Goal: Task Accomplishment & Management: Manage account settings

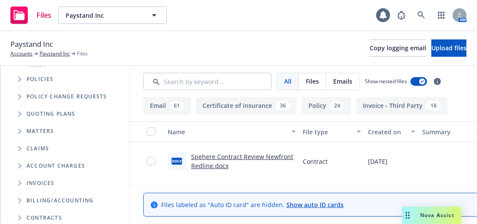
scroll to position [130, 0]
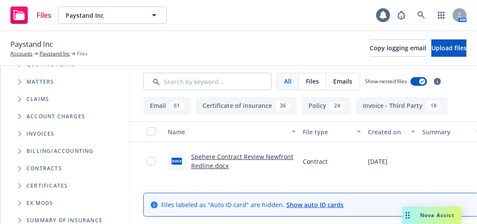
click at [18, 169] on span "Folder Tree Example" at bounding box center [20, 169] width 14 height 14
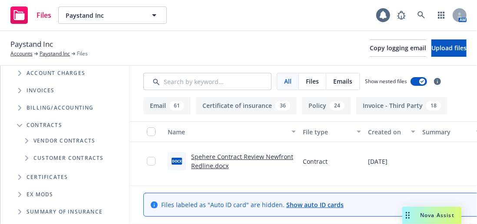
click at [30, 157] on span "Folder Tree Example" at bounding box center [27, 159] width 14 height 14
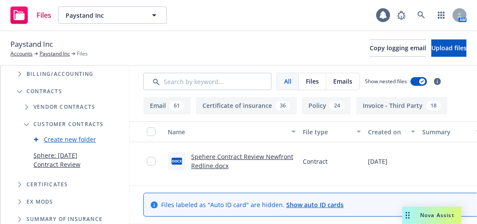
scroll to position [217, 0]
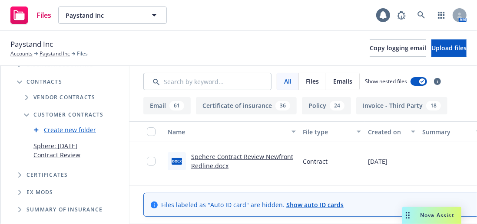
click at [61, 148] on link "Sphere: Sept 25 Contract Review" at bounding box center [58, 151] width 50 height 18
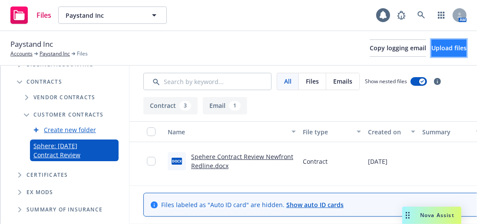
click at [431, 52] on button "Upload files" at bounding box center [448, 48] width 35 height 17
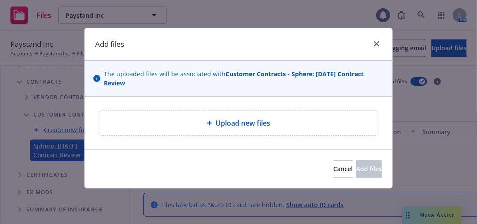
drag, startPoint x: 282, startPoint y: 39, endPoint x: 298, endPoint y: 58, distance: 24.4
click at [326, 30] on div "Add files" at bounding box center [238, 44] width 307 height 33
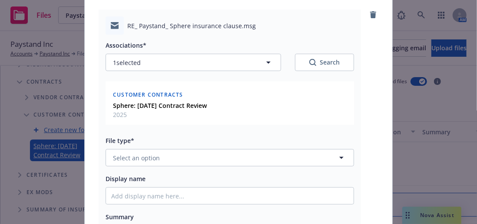
scroll to position [130, 0]
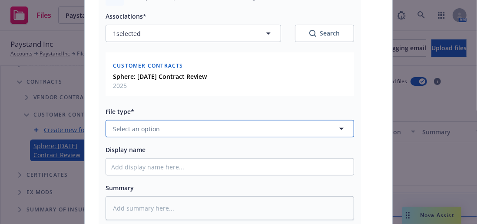
click at [181, 127] on button "Select an option" at bounding box center [230, 128] width 248 height 17
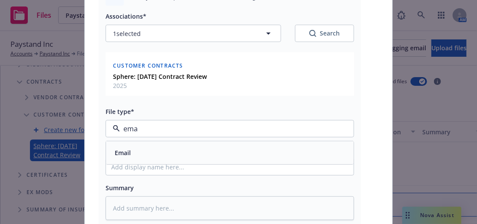
type input "emai"
click at [148, 148] on div "Email" at bounding box center [229, 153] width 237 height 13
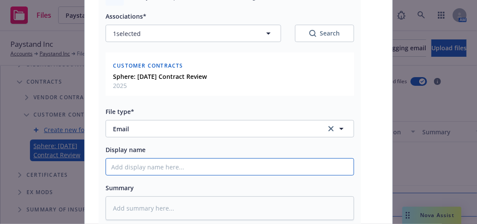
click at [158, 169] on input "Display name" at bounding box center [229, 167] width 247 height 16
type textarea "x"
type input "J"
type textarea "x"
type input "JM"
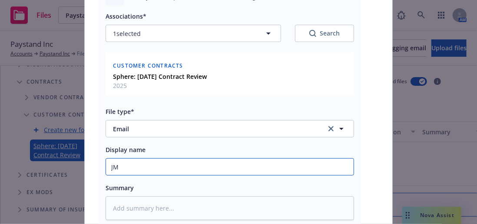
type textarea "x"
type input "JM"
type textarea "x"
type input "JM a"
type textarea "x"
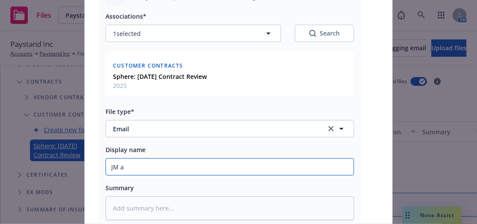
type input "JM ad"
type textarea "x"
type input "JM add"
type textarea "x"
type input "JM addt"
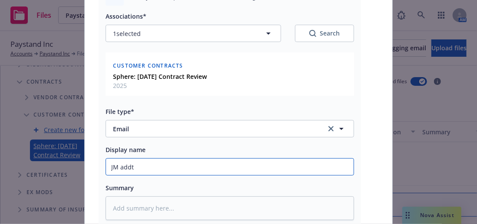
type textarea "x"
type input "JM addtl"
type textarea "x"
type input "JM addtl"
type textarea "x"
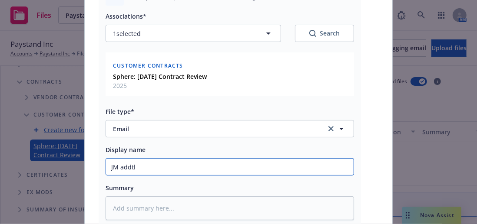
type input "JM addtl t"
type textarea "x"
type input "JM addtl to"
type textarea "x"
type input "JM addtl to"
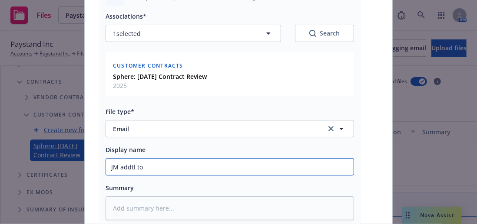
type textarea "x"
type input "JM addtl to i"
type textarea "x"
type input "JM addtl to in"
type textarea "x"
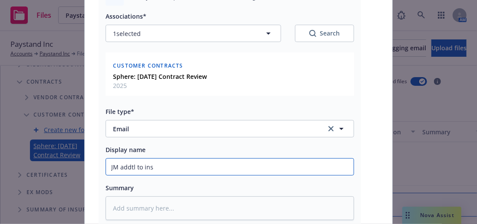
type input "JM addtl to insu"
type textarea "x"
type input "JM addtl to insur"
type textarea "x"
type input "JM addtl to insure"
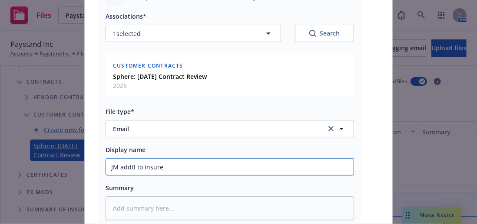
type textarea "x"
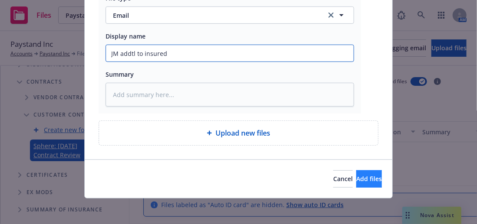
type input "JM addtl to insured"
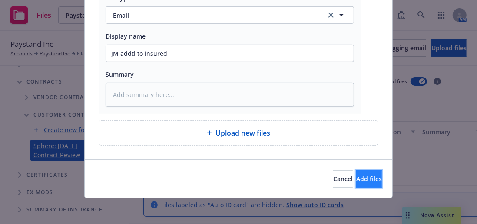
click at [356, 177] on span "Add files" at bounding box center [369, 179] width 26 height 8
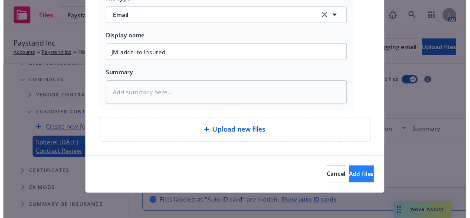
scroll to position [212, 0]
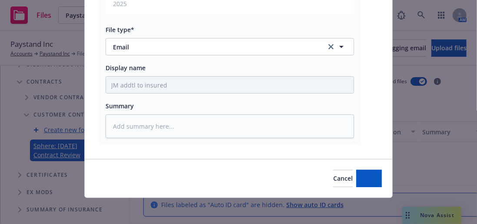
type textarea "x"
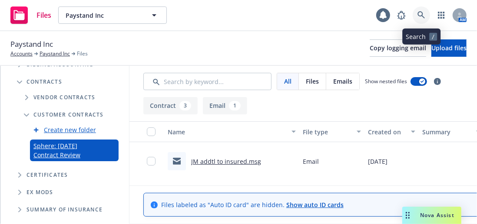
click at [425, 11] on icon at bounding box center [421, 15] width 8 height 8
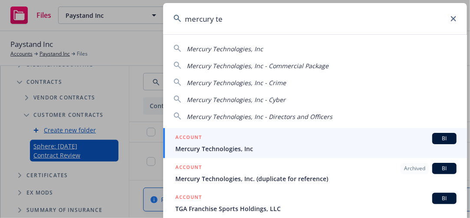
type input "mercury te"
click at [223, 139] on div "ACCOUNT BI" at bounding box center [315, 138] width 281 height 11
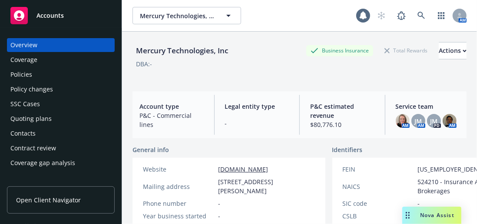
click at [30, 124] on div "Quoting plans" at bounding box center [30, 119] width 41 height 14
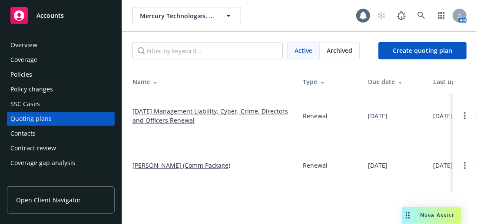
click at [200, 105] on td "[DATE] Management Liability, Cyber, Crime, Directors and Officers Renewal" at bounding box center [209, 115] width 174 height 45
click at [199, 112] on link "[DATE] Management Liability, Cyber, Crime, Directors and Officers Renewal" at bounding box center [210, 116] width 156 height 18
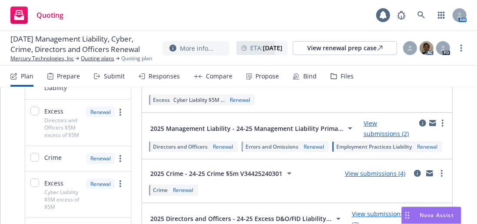
scroll to position [217, 0]
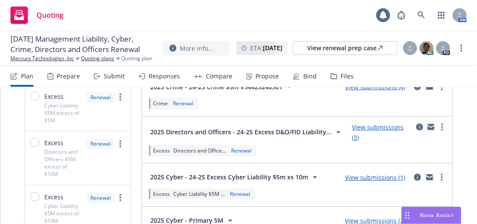
click at [370, 91] on link "View submissions (4)" at bounding box center [375, 87] width 60 height 8
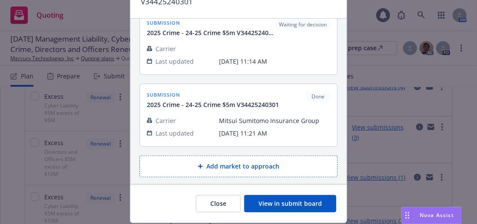
scroll to position [79, 0]
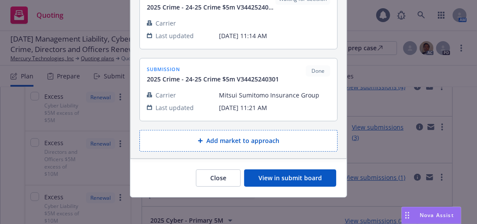
click at [278, 175] on button "View in submit board" at bounding box center [290, 178] width 92 height 17
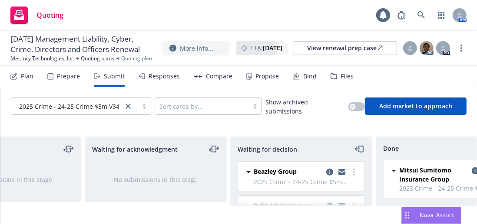
scroll to position [0, 216]
click at [327, 171] on icon "copy logging email" at bounding box center [330, 172] width 7 height 7
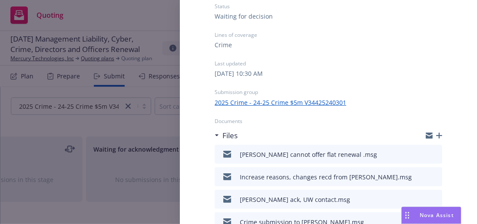
scroll to position [87, 0]
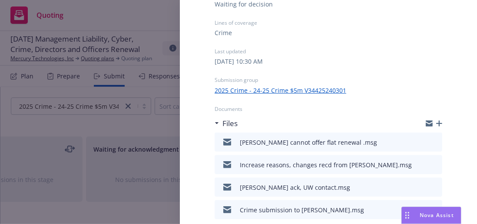
click at [436, 123] on icon "button" at bounding box center [439, 124] width 6 height 6
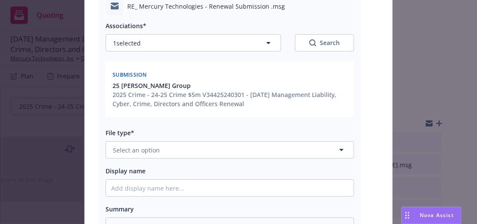
scroll to position [130, 0]
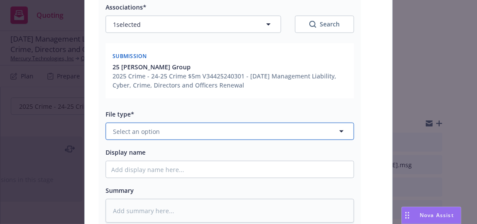
click at [162, 127] on button "Select an option" at bounding box center [230, 131] width 248 height 17
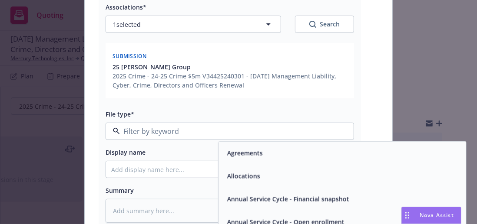
type input "m"
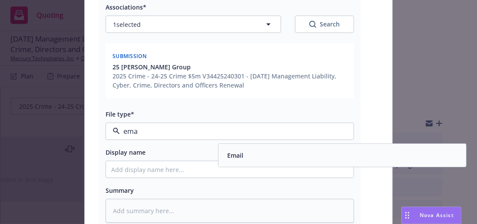
type input "emai"
click at [227, 158] on span "Email" at bounding box center [235, 155] width 16 height 9
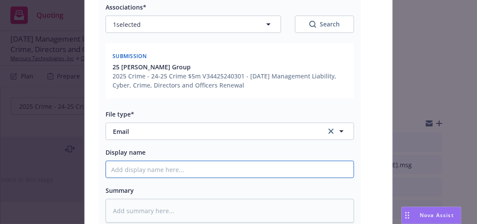
click at [190, 167] on input "Display name" at bounding box center [229, 170] width 247 height 16
type textarea "x"
type input "B"
type textarea "x"
type input "Be"
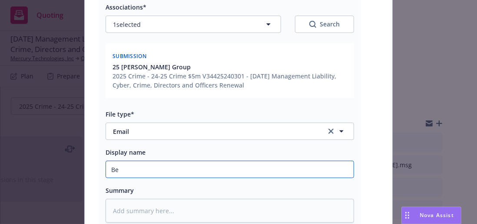
type textarea "x"
type input "Bea"
type textarea "x"
type input "Beaz"
type textarea "x"
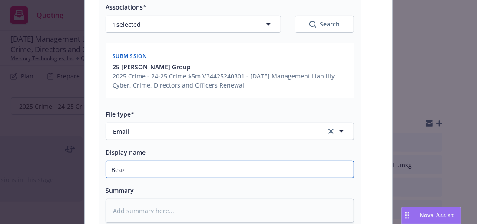
type input "Beazl"
type textarea "x"
type input "Beazle"
type textarea "x"
type input "Beazley"
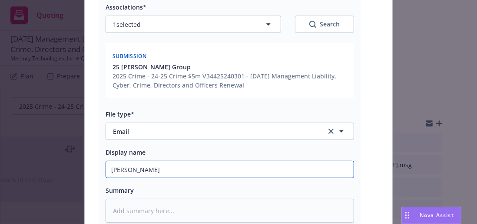
type textarea "x"
type input "Beazley"
type textarea "x"
type input "Beazley r"
type textarea "x"
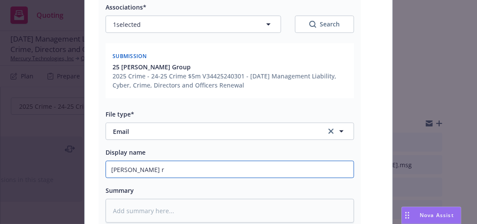
type input "Beazley re"
type textarea "x"
type input "Beazley res"
type textarea "x"
type input "Beazley resp"
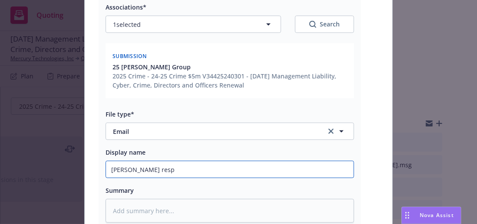
type textarea "x"
type input "Beazley respo"
type textarea "x"
type input "Beazley respon"
type textarea "x"
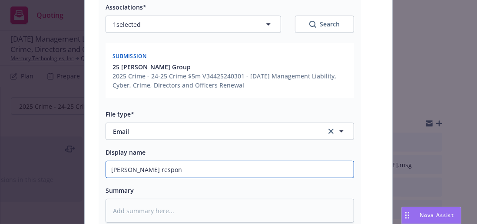
type input "Beazley respons"
type textarea "x"
type input "Beazley response"
type textarea "x"
type input "Beazley response"
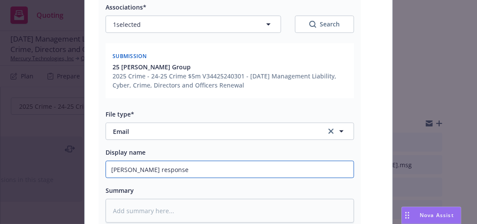
type textarea "x"
type input "Beazley response re"
type textarea "x"
type input "Beazley response re:"
click at [212, 175] on input "Beazley response re:" at bounding box center [229, 170] width 247 height 16
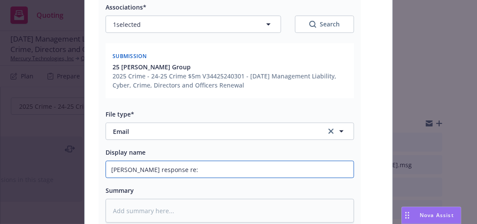
paste input "F"
click at [215, 171] on input "Beazley response re:" at bounding box center [229, 170] width 247 height 16
type textarea "x"
type input "Beazley response re: F"
type textarea "x"
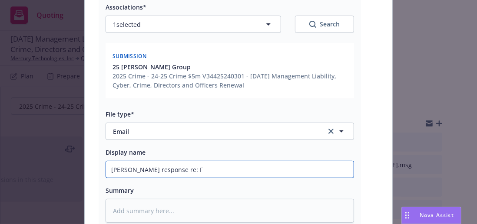
type input "Beazley response re: Fr"
type textarea "x"
type input "Beazley response re: Frau"
type textarea "x"
type input "Beazley response re: Fraud"
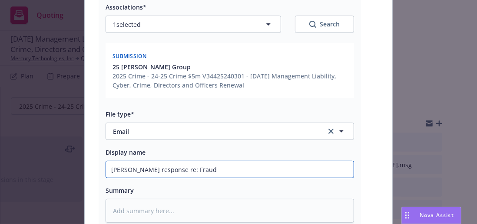
type textarea "x"
type input "Beazley response re: Fraudu"
type textarea "x"
type input "Beazley response re: Fraudul"
type textarea "x"
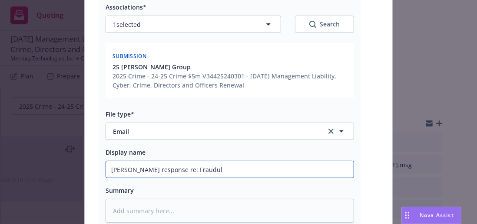
type input "Beazley response re: Fraudule"
type textarea "x"
type input "Beazley response re: Fraudulen"
type textarea "x"
type input "Beazley response re: Fraudulent"
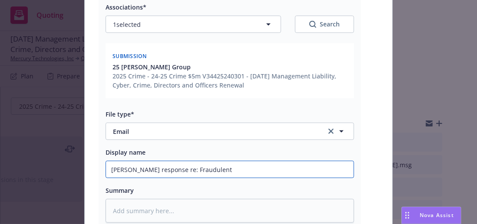
type textarea "x"
type input "Beazley response re: Fraudulent"
type textarea "x"
type input "Beazley response re: Fraudulent T"
type textarea "x"
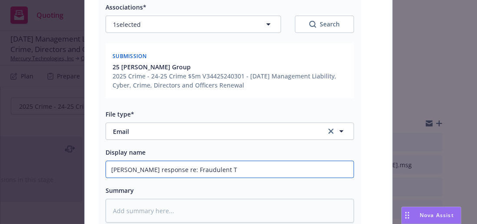
type input "Beazley response re: Fraudulent Tr"
type textarea "x"
type input "Beazley response re: Fraudulent Trn"
type textarea "x"
type input "Beazley response re: Fraudulent Tr"
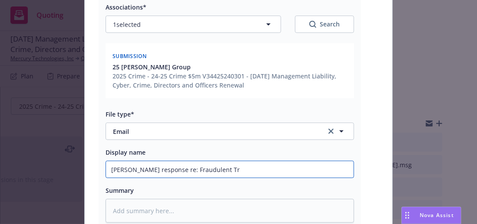
type textarea "x"
type input "Beazley response re: Fraudulent Tra"
type textarea "x"
type input "Beazley response re: Fraudulent Tran"
type textarea "x"
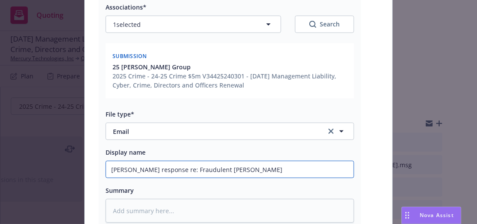
type input "Beazley response re: Fraudulent Trans"
type textarea "x"
type input "Beazley response re: Fraudulent Transf"
type textarea "x"
type input "Beazley response re: Fraudulent Transfe"
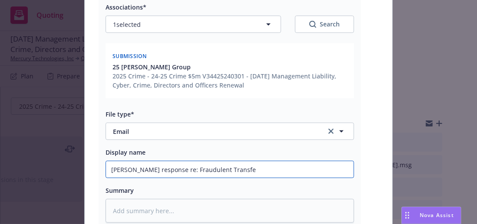
type textarea "x"
type input "Beazley response re: Fraudulent Transfer"
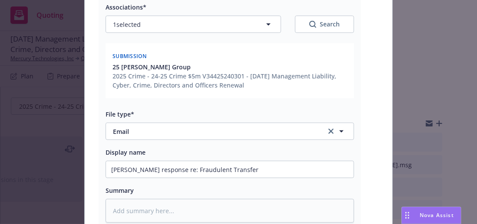
click at [280, 191] on div "Summary" at bounding box center [230, 190] width 248 height 10
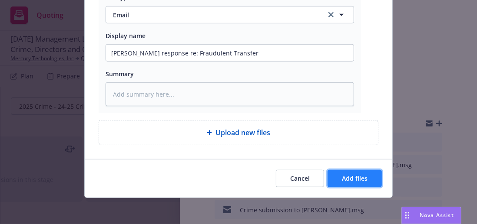
click at [351, 179] on span "Add files" at bounding box center [355, 179] width 26 height 8
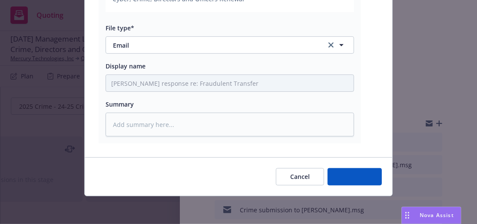
scroll to position [215, 0]
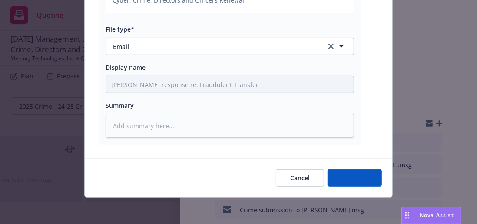
type textarea "x"
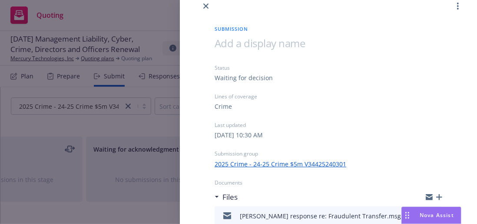
scroll to position [0, 0]
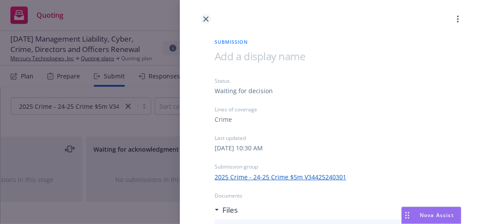
click at [206, 17] on icon "close" at bounding box center [205, 18] width 5 height 5
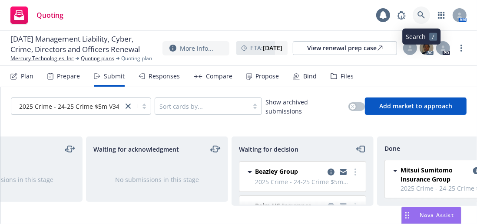
click at [426, 13] on link at bounding box center [420, 15] width 17 height 17
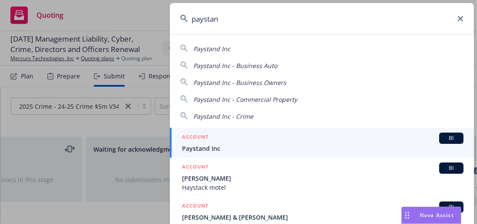
type input "paystan"
click at [238, 145] on span "Paystand Inc" at bounding box center [322, 148] width 281 height 9
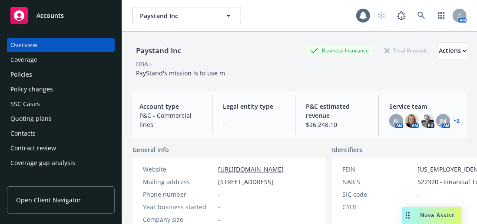
click at [37, 76] on div "Policies" at bounding box center [60, 75] width 101 height 14
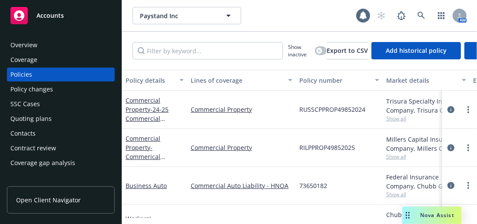
click at [150, 76] on div "Policy details" at bounding box center [149, 80] width 49 height 9
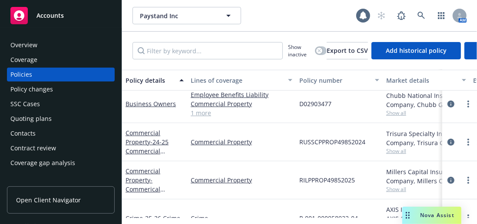
scroll to position [43, 121]
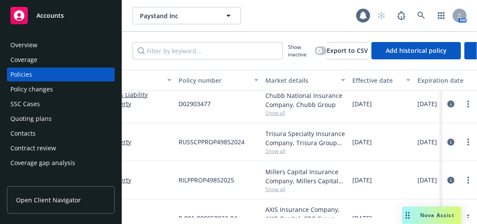
click at [278, 146] on div "Trisura Specialty Insurance Company, Trisura Group Ltd., Relm US Insurance Solu…" at bounding box center [305, 138] width 80 height 18
click at [277, 151] on span "Show all" at bounding box center [305, 151] width 80 height 7
click at [243, 162] on div "RILPPROP49852025" at bounding box center [218, 181] width 87 height 38
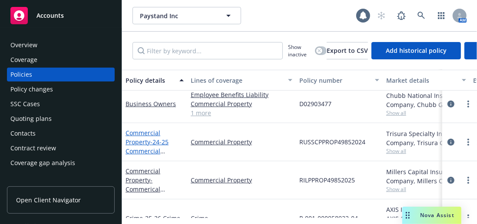
click at [147, 139] on link "Commercial Property - 24-25 Commercial Property RUSSCPPROP49852024" at bounding box center [153, 156] width 56 height 54
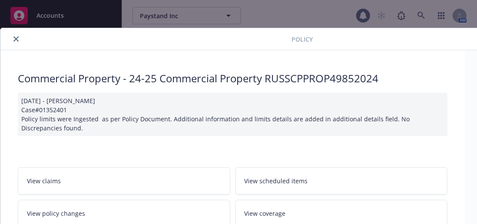
click at [15, 38] on icon "close" at bounding box center [15, 38] width 5 height 5
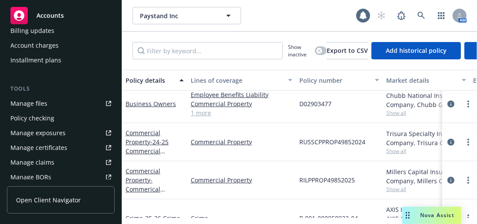
scroll to position [174, 0]
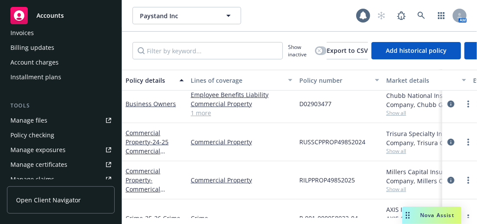
click at [53, 121] on link "Manage files" at bounding box center [61, 121] width 108 height 14
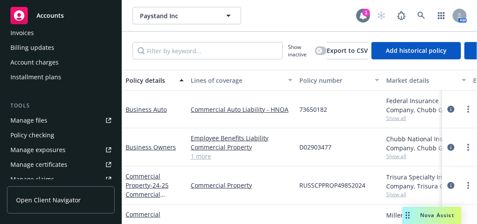
click at [362, 13] on div "1" at bounding box center [366, 13] width 8 height 8
click at [417, 13] on icon at bounding box center [421, 16] width 8 height 8
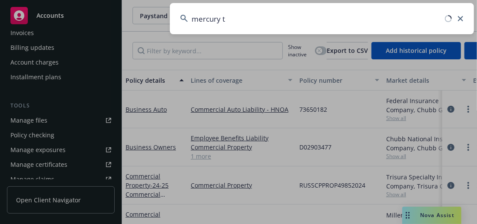
type input "mercury te"
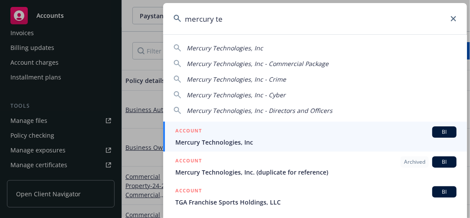
click at [242, 135] on div "ACCOUNT BI" at bounding box center [315, 131] width 281 height 11
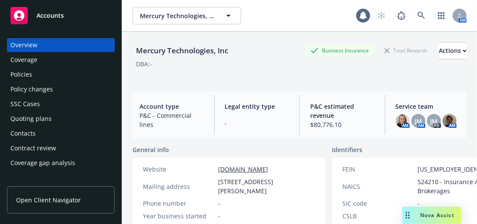
click at [56, 120] on div "Quoting plans" at bounding box center [60, 119] width 101 height 14
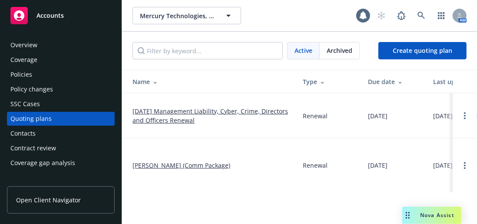
click at [192, 111] on link "09/27/25 Management Liability, Cyber, Crime, Directors and Officers Renewal" at bounding box center [210, 116] width 156 height 18
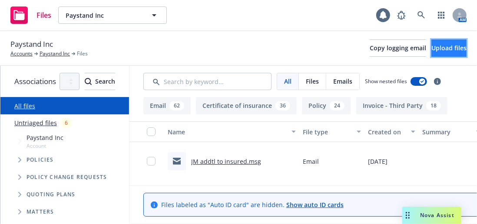
click at [435, 51] on span "Upload files" at bounding box center [448, 48] width 35 height 8
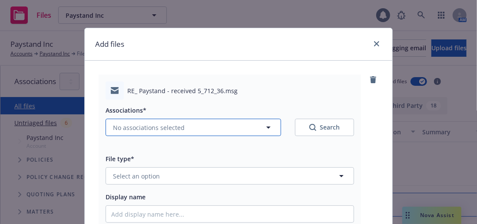
click at [187, 124] on button "No associations selected" at bounding box center [193, 127] width 175 height 17
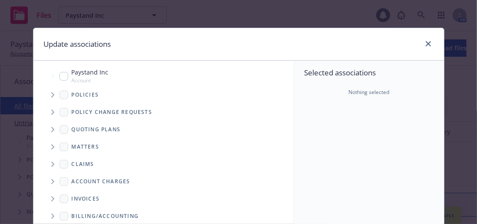
type textarea "x"
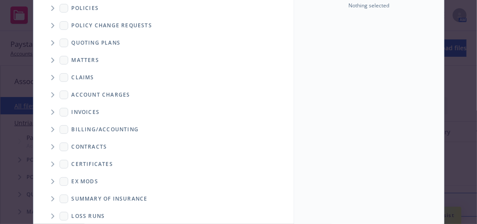
scroll to position [122, 0]
click at [46, 110] on span "Tree Example" at bounding box center [53, 113] width 14 height 14
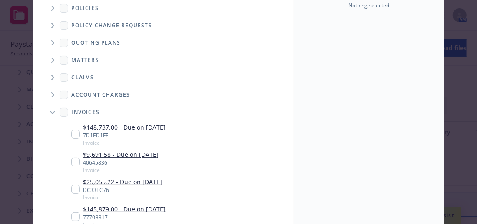
scroll to position [79, 0]
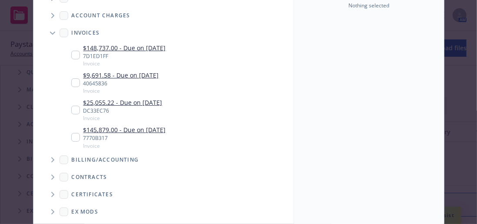
click at [51, 159] on icon "Folder Tree Example" at bounding box center [52, 160] width 3 height 5
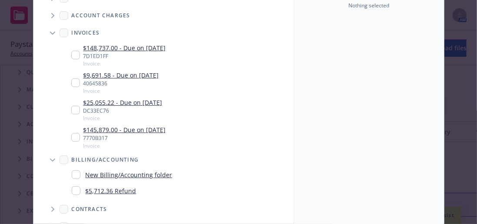
click at [72, 191] on input "Folder Tree Example" at bounding box center [76, 191] width 9 height 9
checkbox input "true"
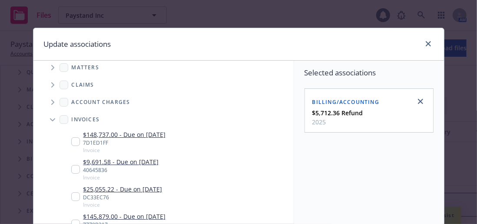
scroll to position [174, 0]
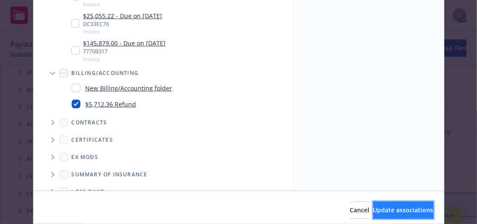
click at [373, 212] on span "Update associations" at bounding box center [403, 210] width 60 height 8
type textarea "x"
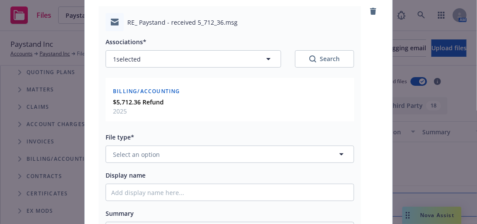
scroll to position [87, 0]
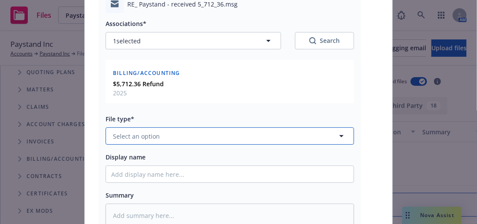
click at [184, 135] on button "Select an option" at bounding box center [230, 136] width 248 height 17
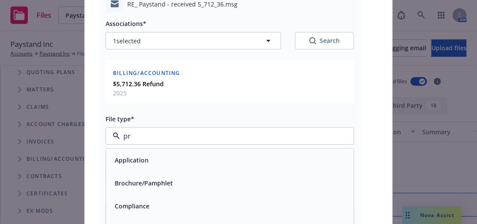
type input "prp"
type textarea "x"
type input "proo"
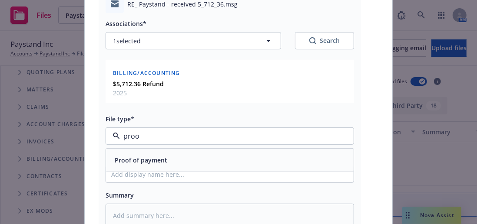
click at [142, 154] on div "Proof of payment" at bounding box center [140, 160] width 58 height 13
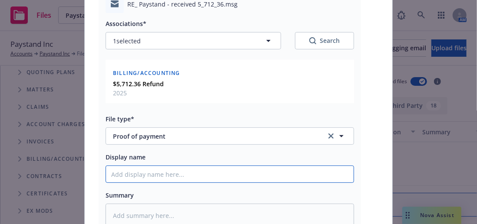
click at [139, 176] on input "Display name" at bounding box center [229, 174] width 247 height 16
type textarea "x"
type input "R"
type textarea "x"
type input "Re"
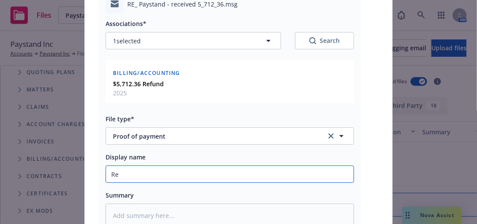
type textarea "x"
type input "Ref"
type textarea "x"
type input "Refi"
type textarea "x"
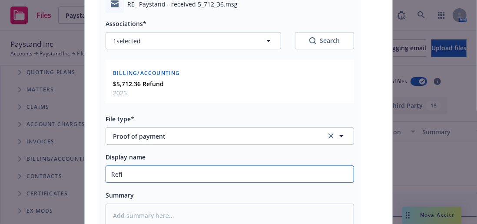
type input "Refin"
type textarea "x"
type input "Refind"
type textarea "x"
type input "Refin"
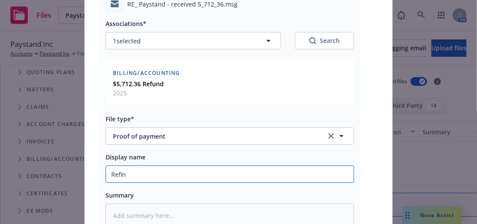
type textarea "x"
type input "Refi"
type textarea "x"
type input "Ref"
type textarea "x"
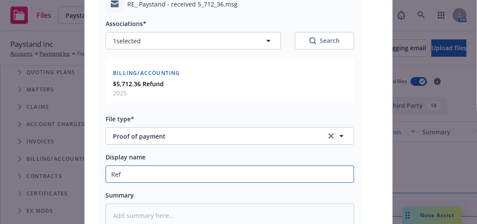
type input "Refu"
type textarea "x"
type input "Refun"
type textarea "x"
type input "Refund"
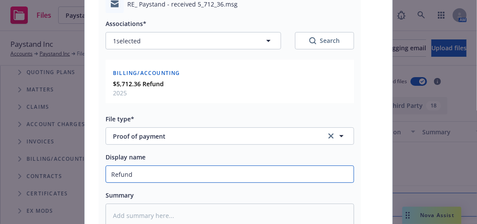
type textarea "x"
type input "Refund"
type textarea "x"
type input "Refund i"
type textarea "x"
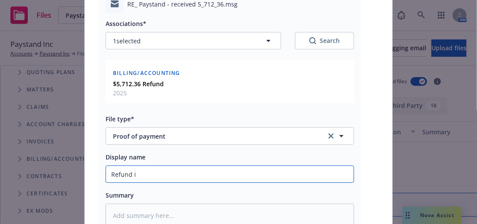
type input "Refund is"
type textarea "x"
type input "Refund iss"
type textarea "x"
type input "Refund issu"
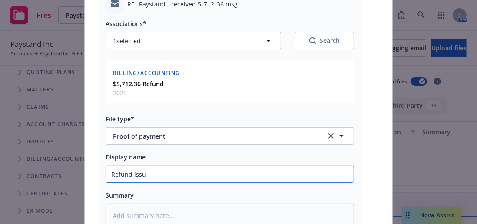
type textarea "x"
type input "Refund issue"
type textarea "x"
type input "Refund issued"
type textarea "x"
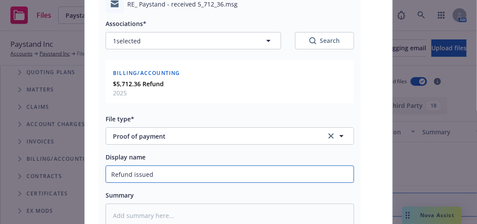
type input "Refund issued"
type textarea "x"
type input "Refund issued to"
type textarea "x"
type input "Refund issued to"
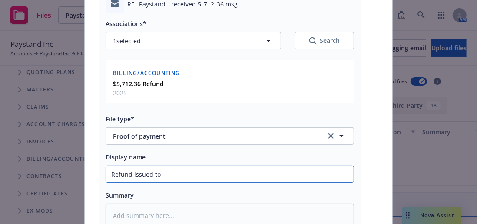
type textarea "x"
type input "Refund issued to i"
type textarea "x"
type input "Refund issued to is"
type textarea "x"
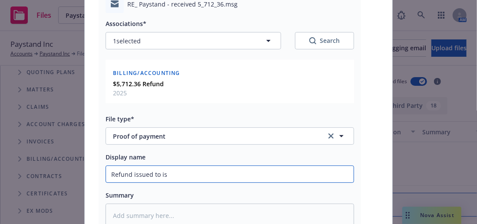
type input "Refund issued to i"
type textarea "x"
type input "Refund issued to in"
type textarea "x"
type input "Refund issued to ins"
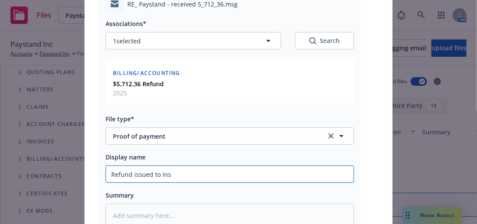
type textarea "x"
type input "Refund issued to insu"
type textarea "x"
type input "Refund issued to insure"
type textarea "x"
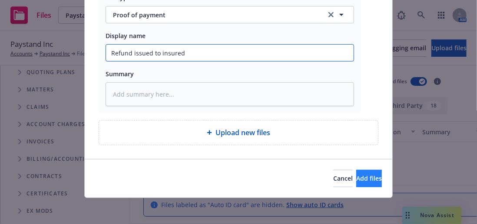
type input "Refund issued to insured"
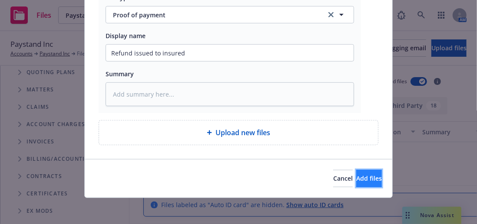
click at [356, 181] on button "Add files" at bounding box center [369, 178] width 26 height 17
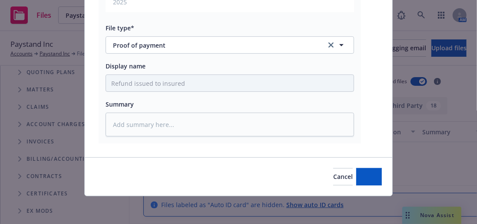
scroll to position [176, 0]
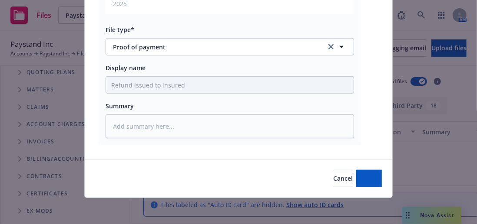
type textarea "x"
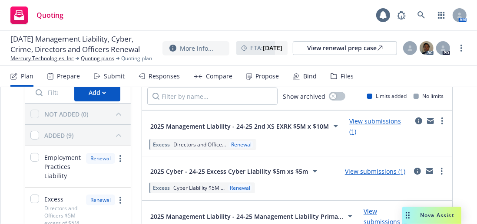
scroll to position [43, 0]
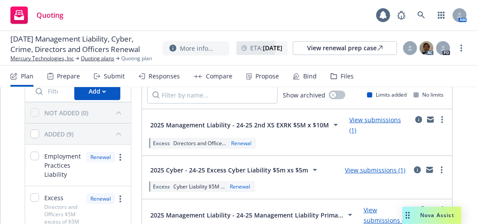
click at [348, 170] on link "View submissions (1)" at bounding box center [375, 170] width 60 height 8
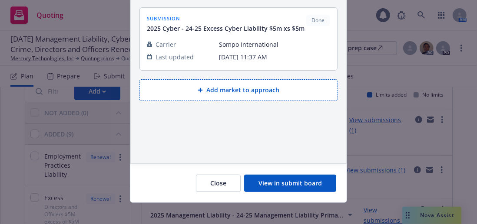
scroll to position [79, 0]
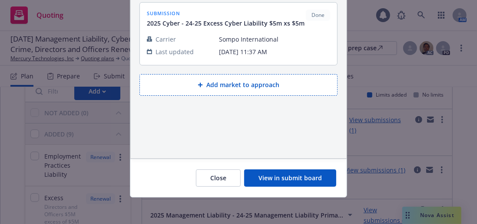
click at [356, 155] on div "Submissions for 2025 Cyber - 24-25 Excess Cyber Liability $5m xs $5m submission…" at bounding box center [238, 112] width 477 height 224
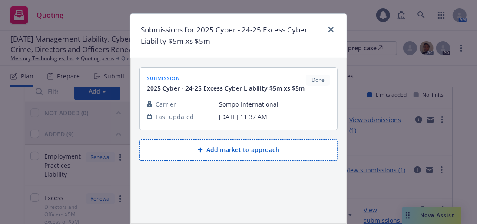
scroll to position [0, 0]
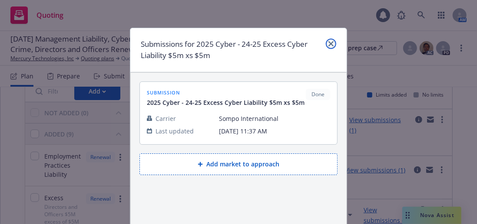
click at [330, 45] on icon "close" at bounding box center [330, 43] width 5 height 5
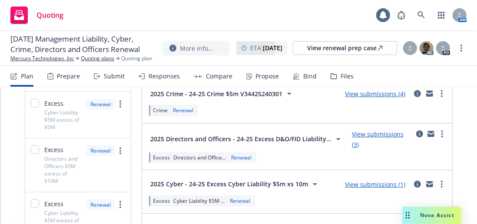
scroll to position [261, 0]
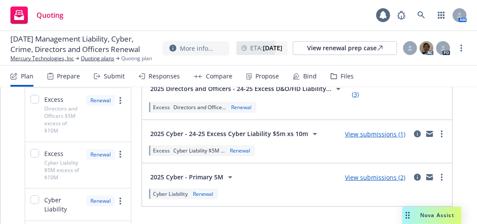
click at [366, 94] on link "View submissions (3)" at bounding box center [378, 89] width 52 height 19
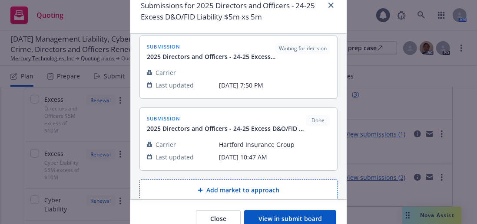
scroll to position [79, 0]
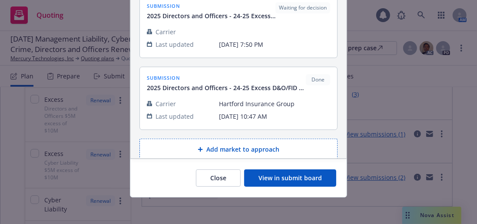
click at [289, 182] on button "View in submit board" at bounding box center [290, 178] width 92 height 17
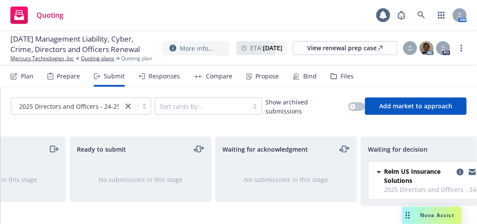
scroll to position [0, 268]
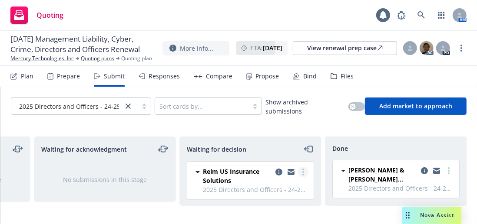
click at [298, 172] on link "more" at bounding box center [303, 172] width 10 height 10
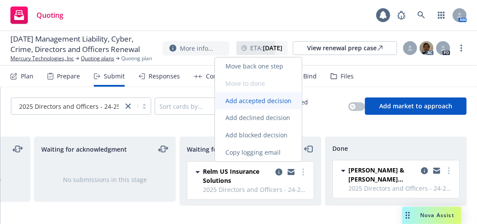
click at [267, 98] on span "Add accepted decision" at bounding box center [258, 101] width 87 height 8
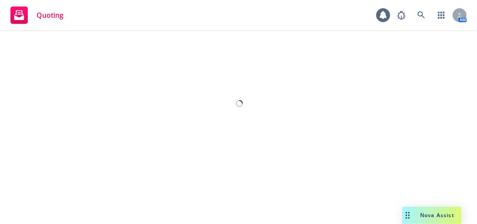
select select "12"
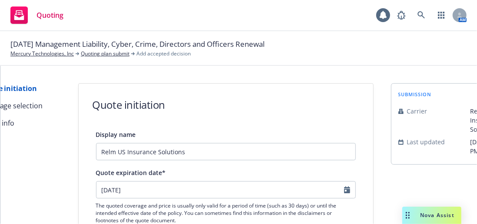
scroll to position [43, 0]
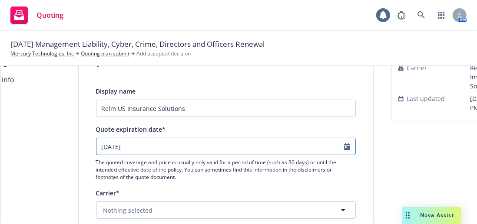
click at [154, 144] on input "[DATE]" at bounding box center [219, 147] width 247 height 16
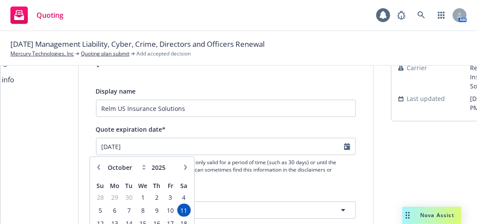
click at [96, 166] on icon "button" at bounding box center [98, 167] width 5 height 5
select select "9"
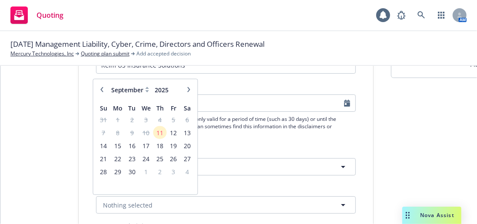
scroll to position [174, 0]
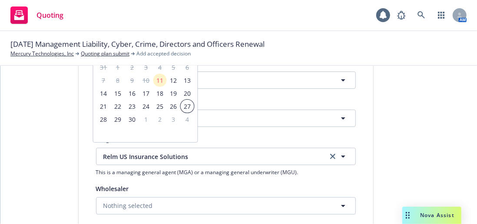
click at [187, 108] on span "27" at bounding box center [187, 106] width 12 height 11
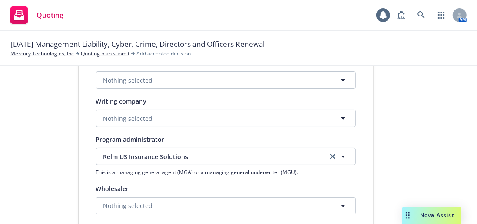
type input "[DATE]"
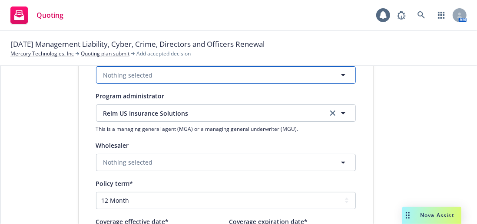
click at [162, 75] on button "Nothing selected" at bounding box center [226, 74] width 260 height 17
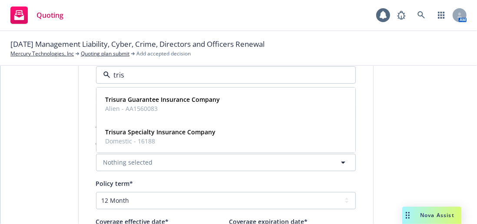
type input "trisu"
click at [152, 134] on strong "Trisura Specialty Insurance Company" at bounding box center [161, 132] width 110 height 8
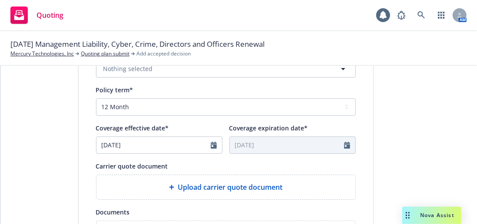
scroll to position [391, 0]
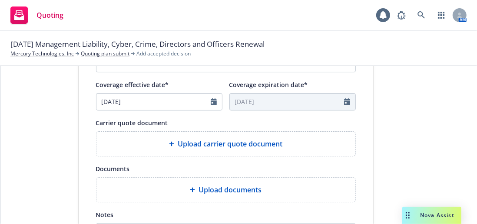
click at [247, 141] on span "Upload carrier quote document" at bounding box center [230, 144] width 105 height 10
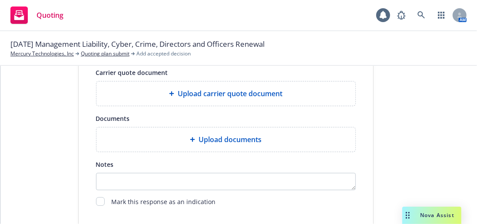
scroll to position [434, 0]
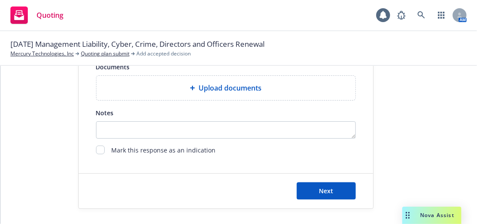
scroll to position [626, 0]
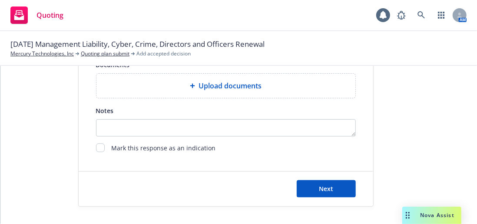
type textarea "x"
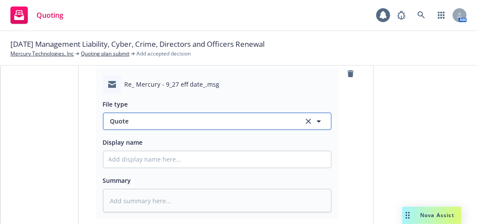
click at [134, 122] on span "Quote" at bounding box center [201, 121] width 183 height 9
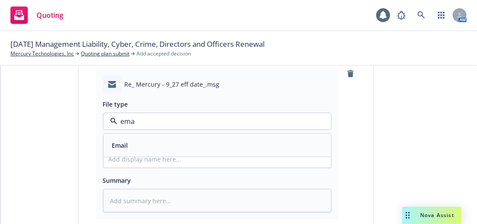
type input "emai"
click at [129, 145] on div "Email" at bounding box center [217, 145] width 217 height 13
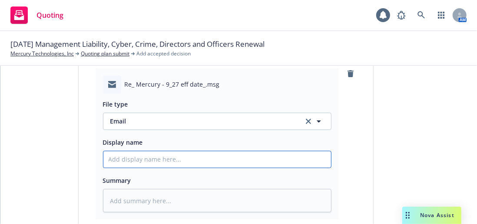
click at [128, 163] on input "Display name" at bounding box center [217, 160] width 228 height 16
type textarea "x"
type input "$"
type textarea "x"
type input "$m"
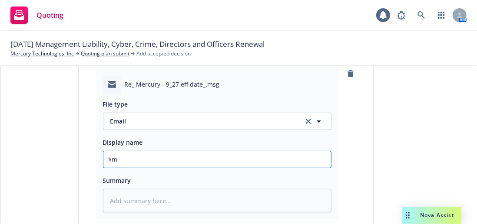
type textarea "x"
type input "$"
type textarea "x"
type input "$5"
type textarea "x"
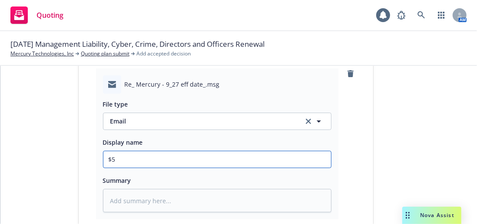
type input "$5M"
type textarea "x"
type input "$5M"
type textarea "x"
type input "$5M x"
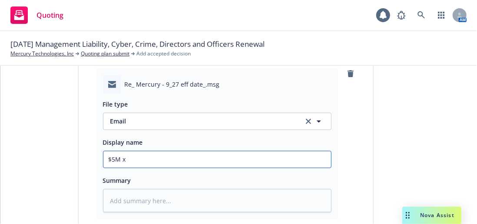
type textarea "x"
type input "$5M x $"
type textarea "x"
type input "$5M x $5"
type textarea "x"
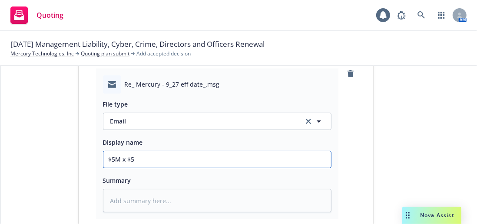
type input "$5M x $5M"
type textarea "x"
type input "$5M x $5M"
type textarea "x"
type input "$5M x $5M q"
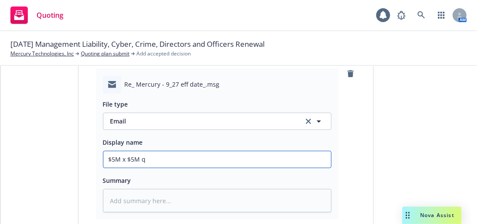
type textarea "x"
type input "$5M x $5M qo"
type textarea "x"
type input "$5M x $5M qot"
type textarea "x"
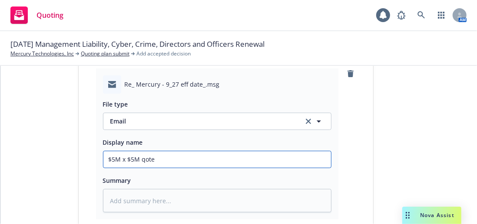
type input "$5M x $5M qote"
type textarea "x"
type input "$5M x $5M qote r"
type textarea "x"
type input "$5M x $5M qote"
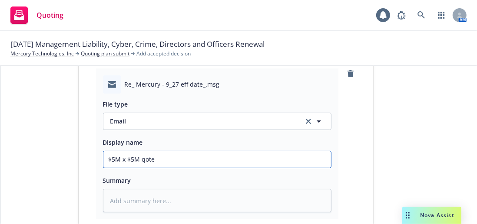
type textarea "x"
type input "$5M x $5M qote"
type textarea "x"
type input "$5M x $5M qot"
type textarea "x"
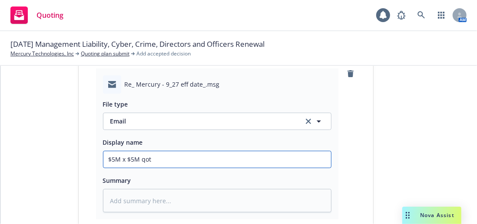
type input "$5M x $5M qo"
type textarea "x"
type input "$5M x $5M qou"
type textarea "x"
type input "$5M x $5M qout"
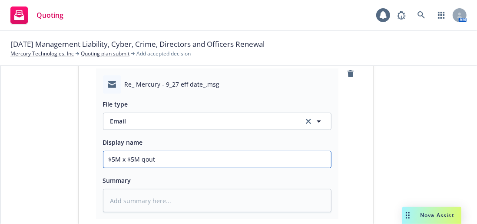
type textarea "x"
type input "$5M x $5M qoute"
type textarea "x"
type input "$5M x $5M qoute"
type textarea "x"
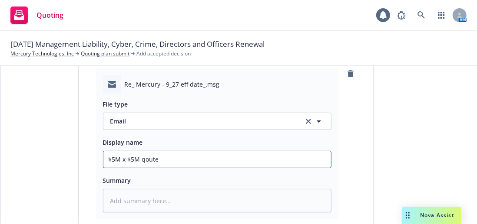
type input "$5M x $5M qoute r"
type textarea "x"
type input "$5M x $5M qoute re"
type textarea "x"
type input "$5M x $5M qoute rec"
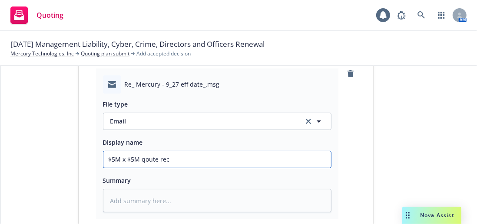
type textarea "x"
type input "$5M x $5M qoute recd"
type textarea "x"
type input "$5M x $5M qoute recd"
type textarea "x"
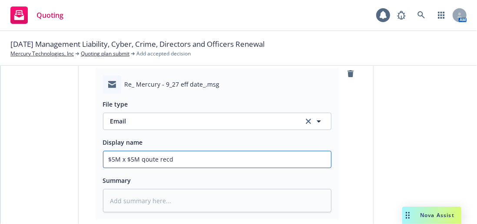
type input "$5M x $5M qoute recd f"
type textarea "x"
type input "$5M x $5M qoute recd fro"
type textarea "x"
type input "$5M x $5M qoute recd from"
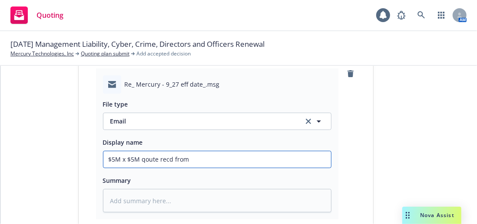
type textarea "x"
type input "$5M x $5M qoute recd from R"
type textarea "x"
type input "$5M x $5M qoute recd from Re"
type textarea "x"
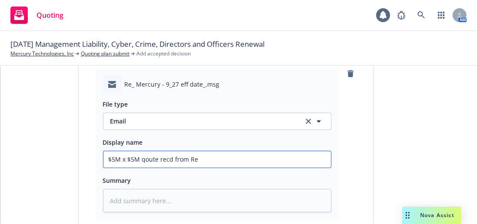
type input "$5M x $5M qoute recd from Re;"
type textarea "x"
type input "$5M x $5M qoute recd from Re"
type textarea "x"
type input "$5M x $5M qoute recd from Rel"
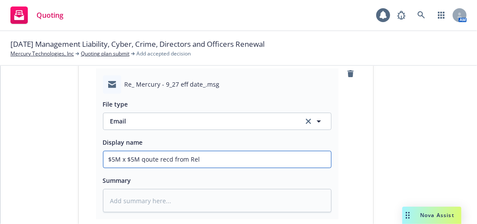
type textarea "x"
type input "$5M x $5M qoute recd from [GEOGRAPHIC_DATA]"
type textarea "x"
type input "$5M x $5M qoute recd from [GEOGRAPHIC_DATA]"
type textarea "x"
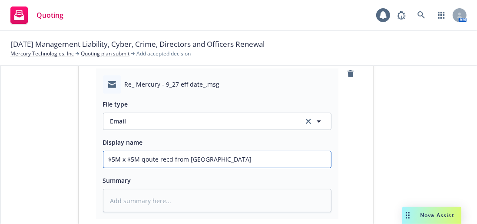
type input "$5M x $5M qoute recd from Relm w"
type textarea "x"
type input "$5M x $5M qoute recd from Relm w/"
type textarea "x"
type input "$5M x $5M qoute recd from Relm w/"
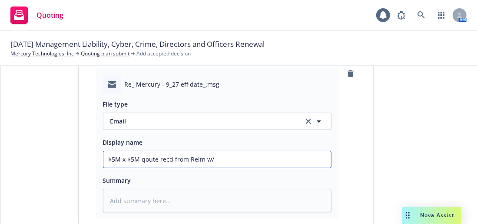
type textarea "x"
type input "$5M x $5M qoute recd from Relm w/ s"
type textarea "x"
type input "$5M x $5M qoute recd from Relm w/ su"
type textarea "x"
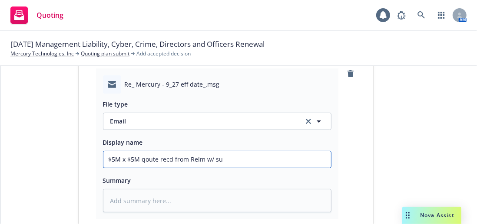
type input "$5M x $5M qoute recd from Relm w/ sub"
type textarea "x"
type input "$5M x $5M qoute recd from Relm w/ subj"
type textarea "x"
type input "$5M x $5M qoute recd from Relm w/ subje"
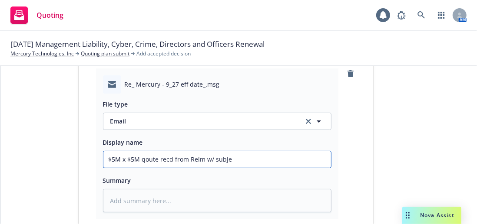
type textarea "x"
type input "$5M x $5M qoute recd from Relm w/ subjec"
type textarea "x"
type input "$5M x $5M qoute recd from Relm w/ subject"
type textarea "x"
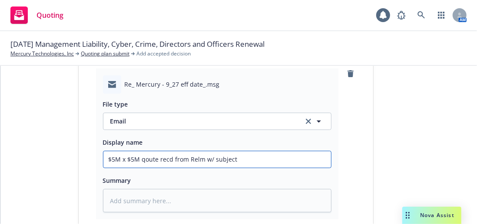
type input "$5M x $5M qoute recd from Relm w/ subjecti"
type textarea "x"
type input "$5M x $5M qoute recd from Relm w/ subjectiv"
type textarea "x"
type input "$5M x $5M qoute recd from Relm w/ subjectivi"
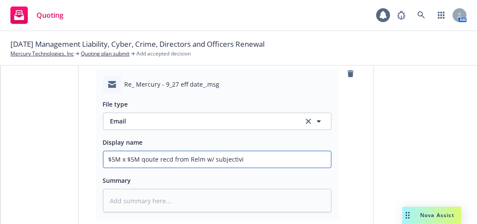
type textarea "x"
type input "$5M x $5M qoute recd from Relm w/ subjectiviti"
type textarea "x"
type input "$5M x $5M qoute recd from Relm w/ subjectivitie"
type textarea "x"
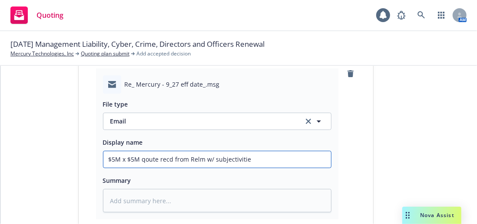
type input "$5M x $5M qoute recd from Relm w/ subjectivities"
type textarea "x"
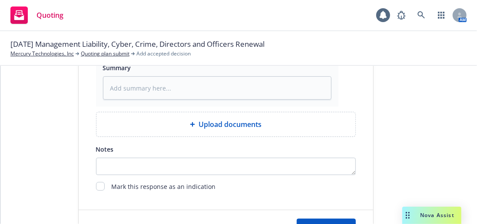
scroll to position [782, 0]
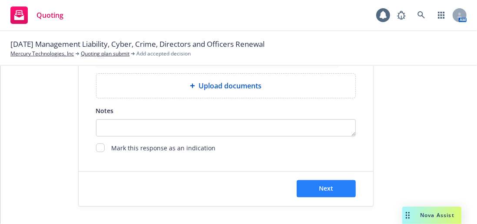
type input "$5M x $5M quote recd from Relm w/ subjectivities"
click at [313, 182] on button "Next" at bounding box center [326, 189] width 59 height 17
type textarea "x"
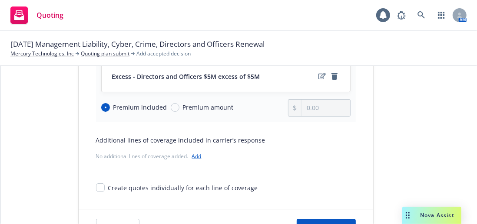
scroll to position [173, 0]
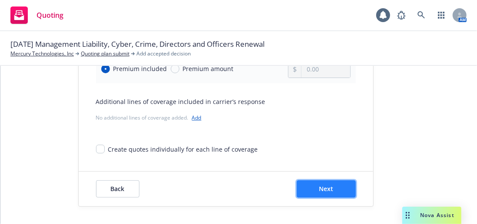
click at [333, 187] on button "Next" at bounding box center [326, 189] width 59 height 17
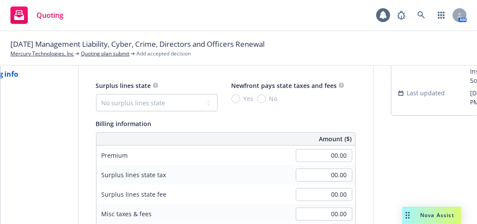
scroll to position [43, 0]
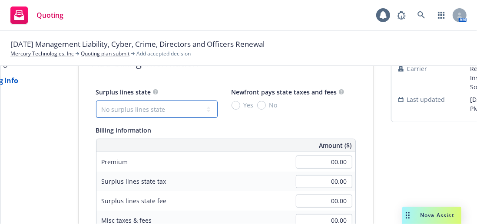
click at [174, 102] on select "No surplus lines state [US_STATE] [US_STATE] [US_STATE] [US_STATE] [US_STATE] […" at bounding box center [157, 109] width 122 height 17
select select "CA"
click at [96, 101] on select "No surplus lines state [US_STATE] [US_STATE] [US_STATE] [US_STATE] [US_STATE] […" at bounding box center [157, 109] width 122 height 17
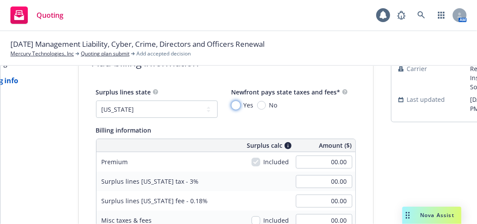
click at [231, 103] on input "Yes" at bounding box center [235, 105] width 9 height 9
radio input "true"
click at [317, 160] on input "00.00" at bounding box center [324, 162] width 56 height 13
click at [235, 178] on div "Surplus lines [US_STATE] tax - 3% 00.00" at bounding box center [225, 182] width 259 height 20
type input "96,720.00"
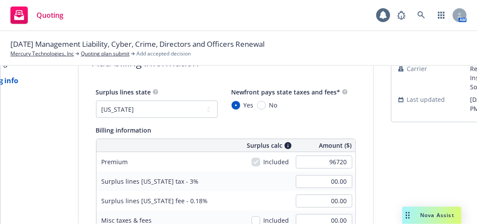
type input "2,901.60"
type input "174.10"
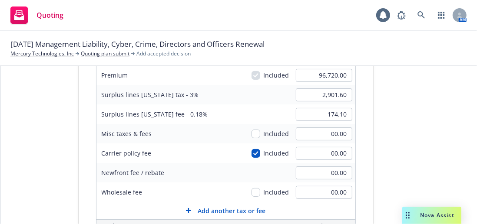
scroll to position [173, 0]
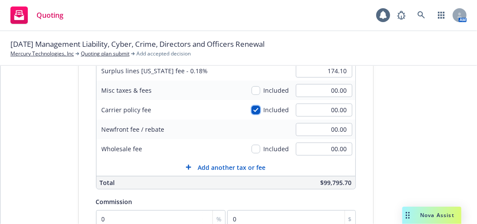
click at [251, 109] on input "checkbox" at bounding box center [255, 110] width 9 height 9
checkbox input "false"
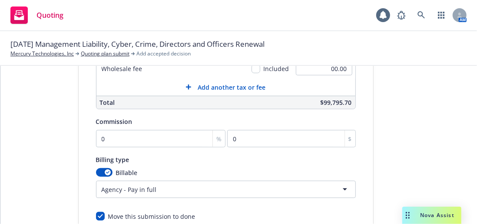
scroll to position [260, 0]
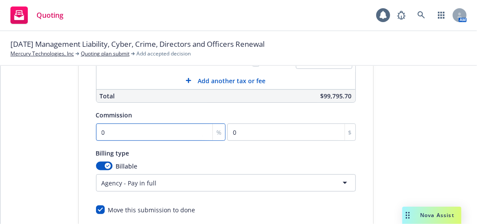
click at [155, 126] on input "0" at bounding box center [161, 132] width 130 height 17
type input "1"
type input "967.2"
type input "15"
type input "14508"
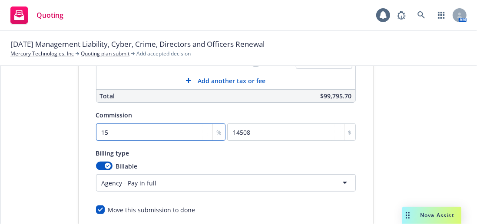
type input "15"
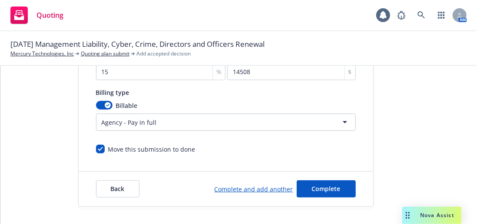
scroll to position [325, 0]
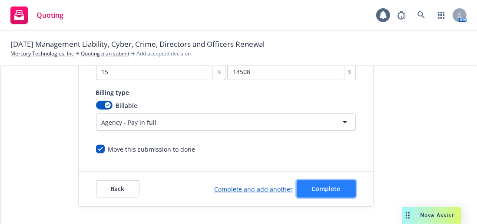
click at [320, 189] on button "Complete" at bounding box center [326, 189] width 59 height 17
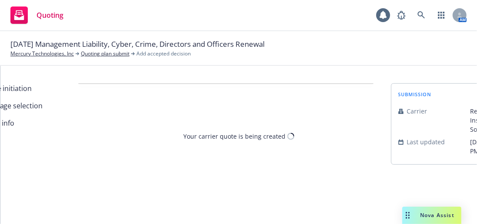
scroll to position [0, 0]
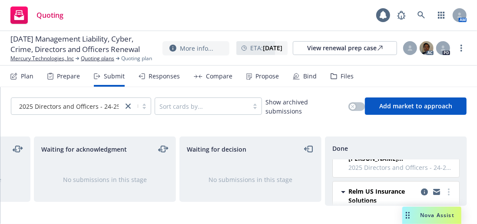
scroll to position [88, 0]
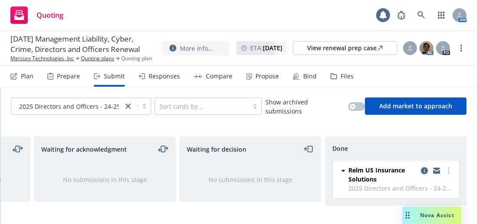
click at [421, 168] on icon "copy logging email" at bounding box center [424, 171] width 7 height 7
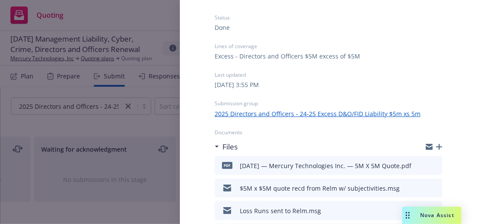
scroll to position [87, 0]
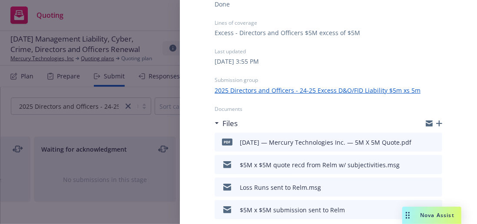
click at [438, 125] on div "Submission Status Done Lines of coverage Excess - Directors and Officers $5M ex…" at bounding box center [328, 98] width 255 height 323
click at [436, 123] on icon "button" at bounding box center [439, 124] width 6 height 6
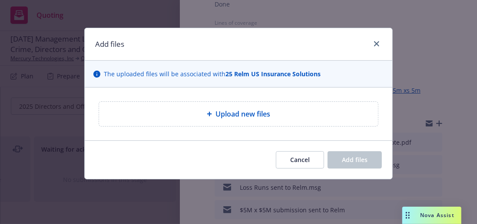
type textarea "x"
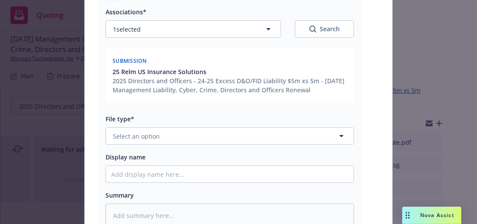
scroll to position [130, 0]
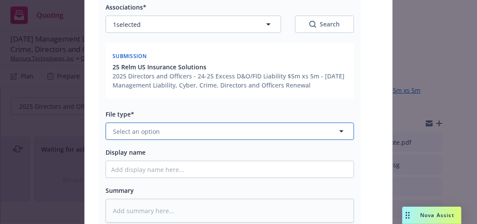
drag, startPoint x: 189, startPoint y: 133, endPoint x: 189, endPoint y: 98, distance: 35.6
click at [189, 106] on div "Associations* 1 selected Search Submission 25 Relm US Insurance Solutions 2025 …" at bounding box center [230, 110] width 248 height 226
click at [165, 132] on button "Select an option" at bounding box center [230, 131] width 248 height 17
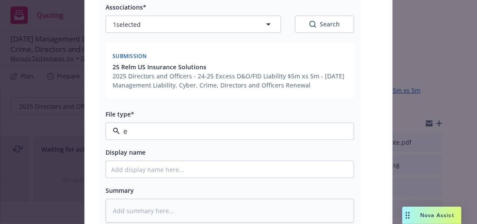
type input "em"
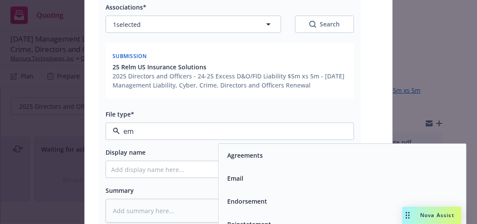
click at [234, 174] on span "Email" at bounding box center [235, 178] width 16 height 9
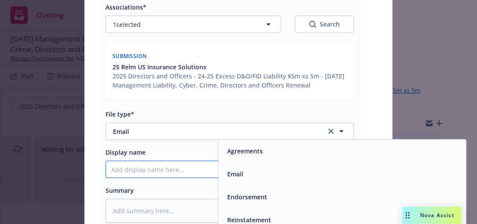
click at [181, 166] on input "Display name" at bounding box center [229, 170] width 247 height 16
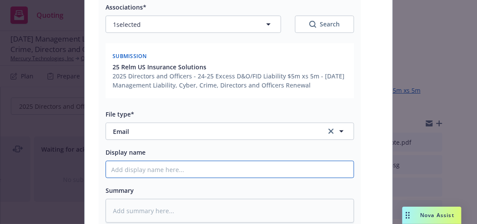
type textarea "x"
type input "JM"
type textarea "x"
type input "JM"
type textarea "x"
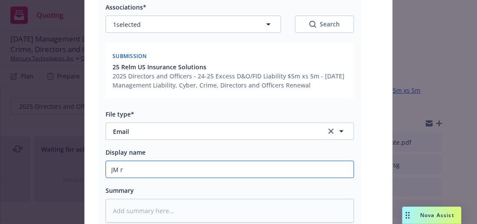
type input "JM re"
type textarea "x"
type input "JM req"
type textarea "x"
type input "JM req"
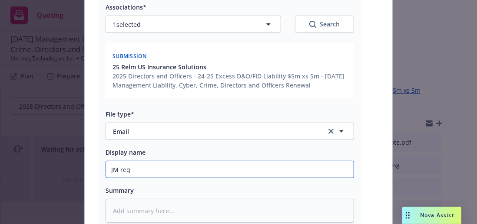
type textarea "x"
type input "JM requ"
type textarea "x"
type input "[PERSON_NAME]"
type textarea "x"
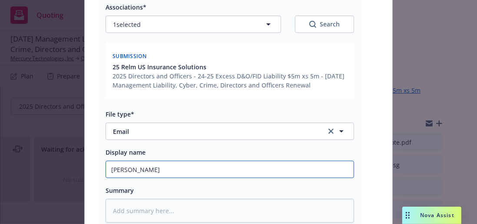
type input "JM reques"
type textarea "x"
type input "JM request"
type textarea "x"
type input "JM request"
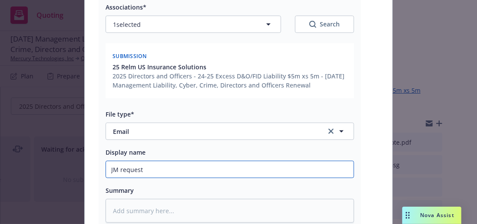
type textarea "x"
type input "JM request f"
type textarea "x"
type input "JM request fo"
type textarea "x"
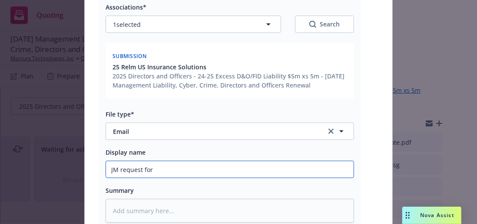
type input "JM request for"
type textarea "x"
type input "JM request for R"
type textarea "x"
type input "JM request for Re"
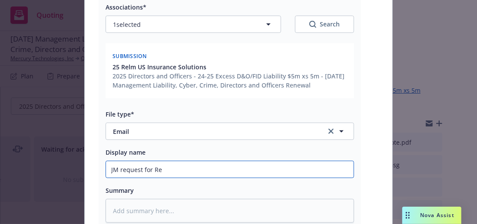
type textarea "x"
type input "JM request for Rel"
type textarea "x"
type input "JM request for [PERSON_NAME]"
type textarea "x"
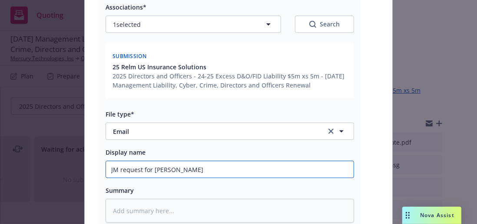
type input "JM request for [PERSON_NAME]"
type textarea "x"
type input "JM request for [PERSON_NAME] s"
type textarea "x"
type input "JM request for Relm su"
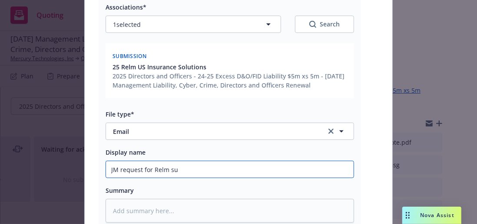
type textarea "x"
type input "JM request for [PERSON_NAME] sub"
type textarea "x"
type input "JM request for [PERSON_NAME] subs"
type textarea "x"
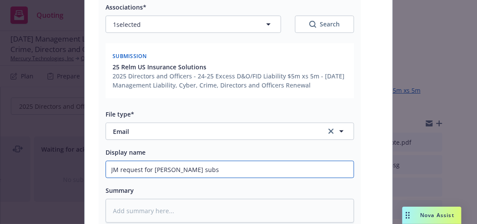
type input "JM request for [PERSON_NAME] subs o"
type textarea "x"
type input "JM request for [PERSON_NAME] subs"
type textarea "x"
type input "JM request for [PERSON_NAME] subs t"
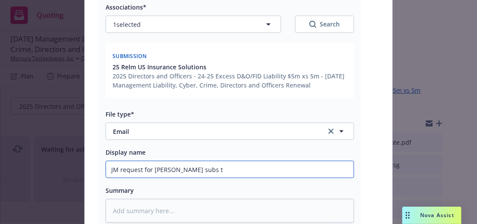
type textarea "x"
type input "JM request for [PERSON_NAME] subs to"
type textarea "x"
type input "JM request for [PERSON_NAME] subs to"
type textarea "x"
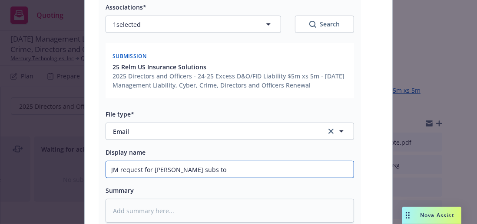
type input "JM request for [PERSON_NAME] subs to i"
type textarea "x"
type input "JM request for [PERSON_NAME] subs to in"
type textarea "x"
type input "JM request for [PERSON_NAME] subs to insu"
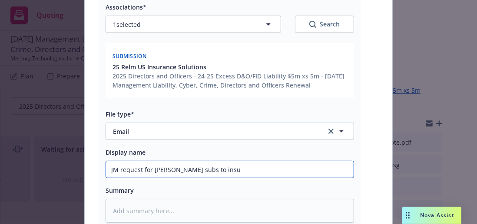
type textarea "x"
type input "JM request for [PERSON_NAME] subs to insure"
type textarea "x"
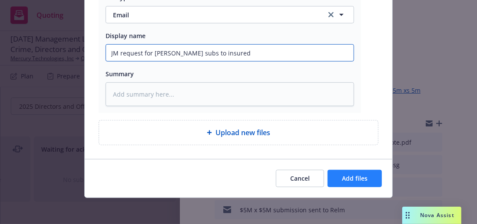
type input "JM request for [PERSON_NAME] subs to insured"
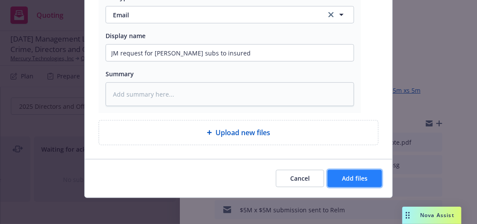
click at [343, 176] on span "Add files" at bounding box center [355, 179] width 26 height 8
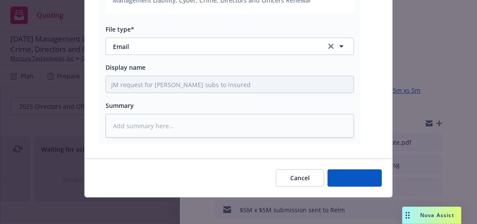
type textarea "x"
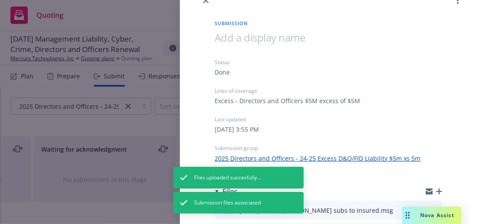
scroll to position [0, 0]
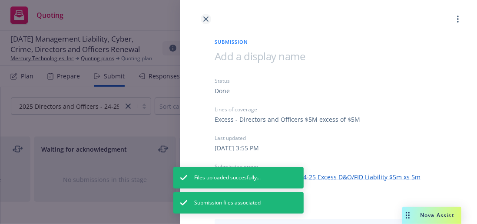
click at [204, 20] on icon "close" at bounding box center [205, 18] width 5 height 5
